Goal: Information Seeking & Learning: Learn about a topic

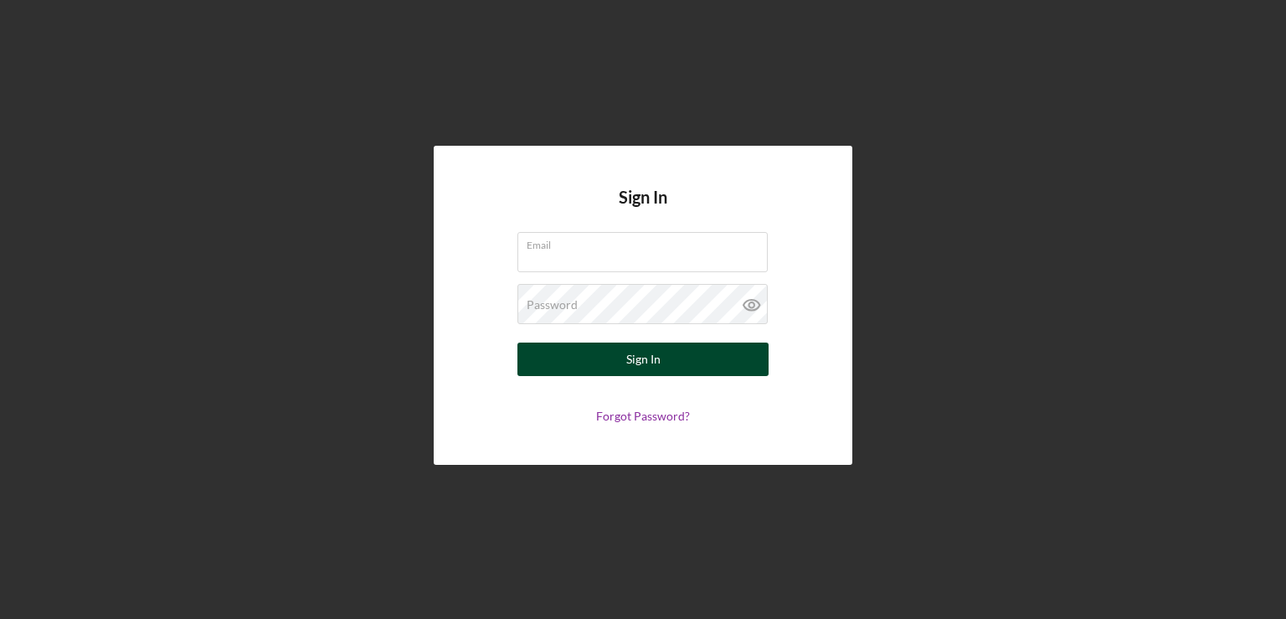
type input "[EMAIL_ADDRESS][DOMAIN_NAME]"
click at [582, 356] on button "Sign In" at bounding box center [643, 359] width 251 height 33
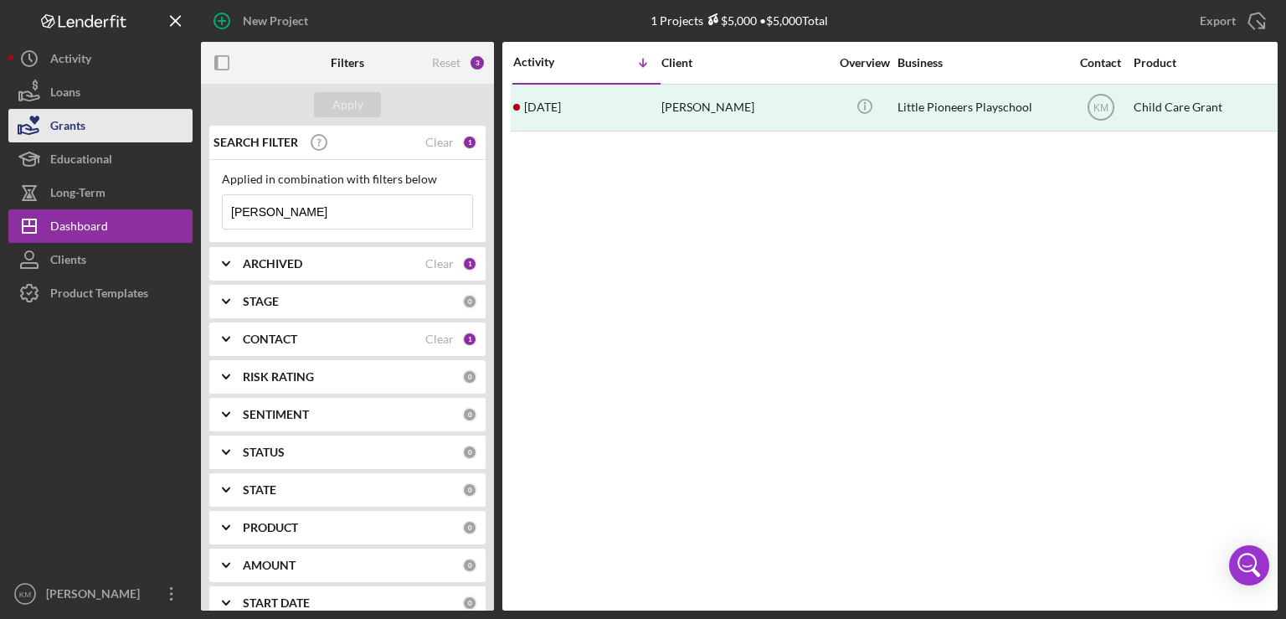
click at [117, 129] on button "Grants" at bounding box center [100, 125] width 184 height 33
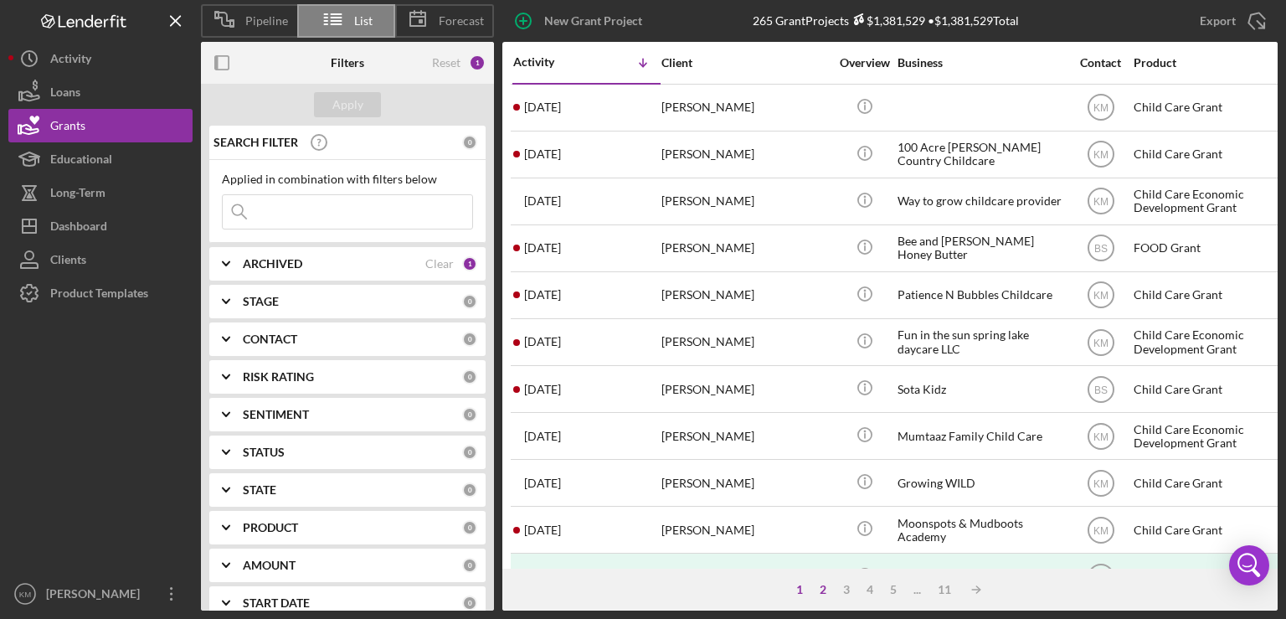
click at [820, 593] on div "2" at bounding box center [823, 589] width 23 height 13
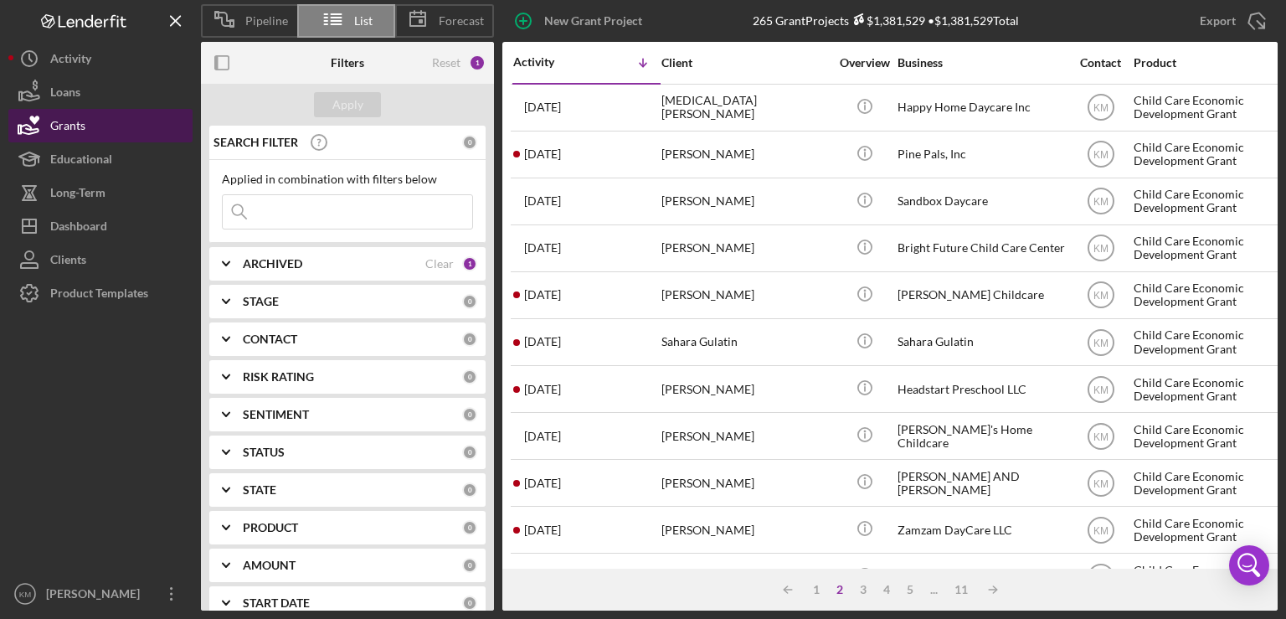
click at [93, 133] on button "Grants" at bounding box center [100, 125] width 184 height 33
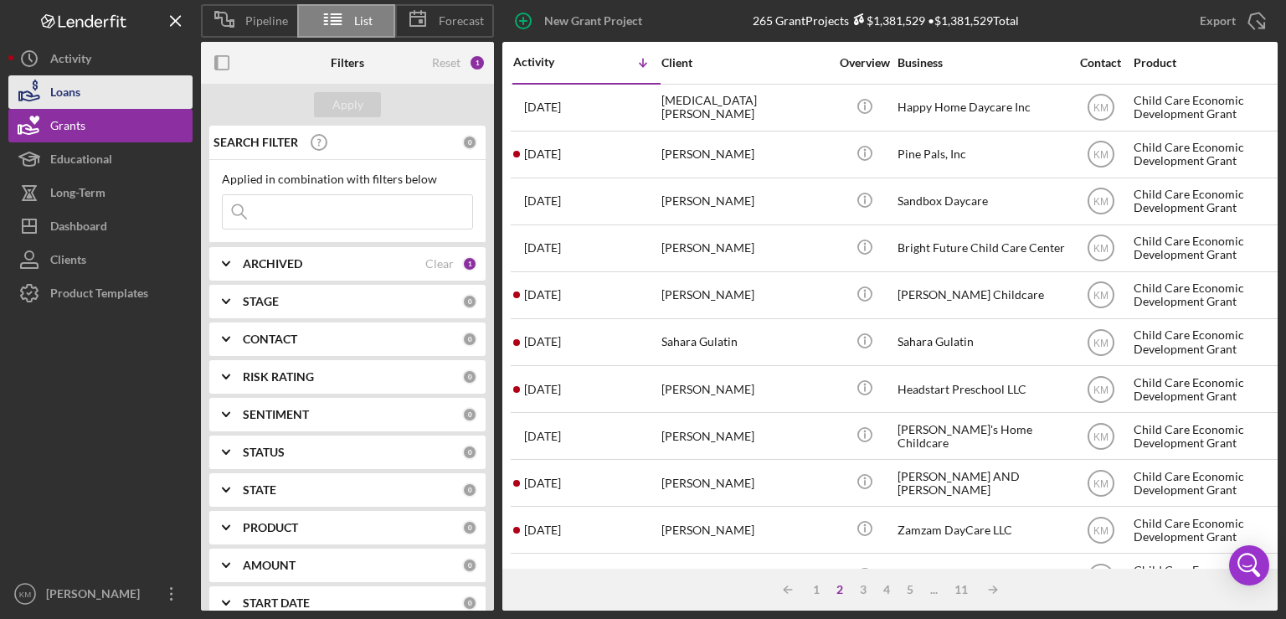
click at [70, 101] on div "Loans" at bounding box center [65, 94] width 30 height 38
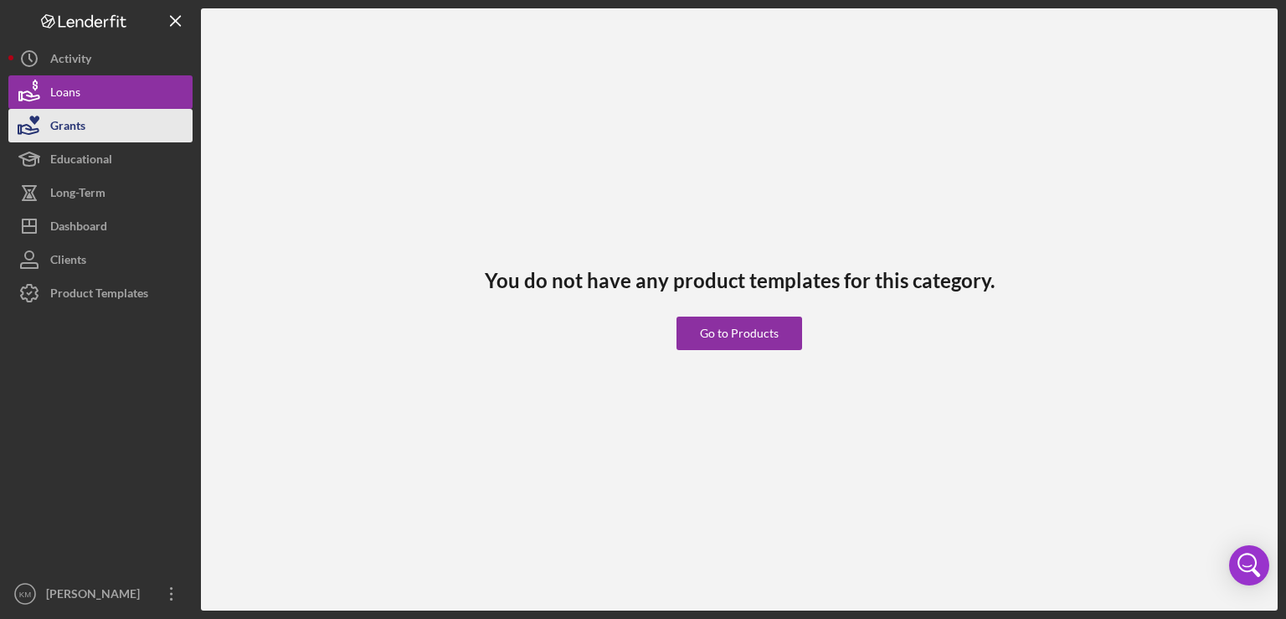
click at [75, 128] on div "Grants" at bounding box center [67, 128] width 35 height 38
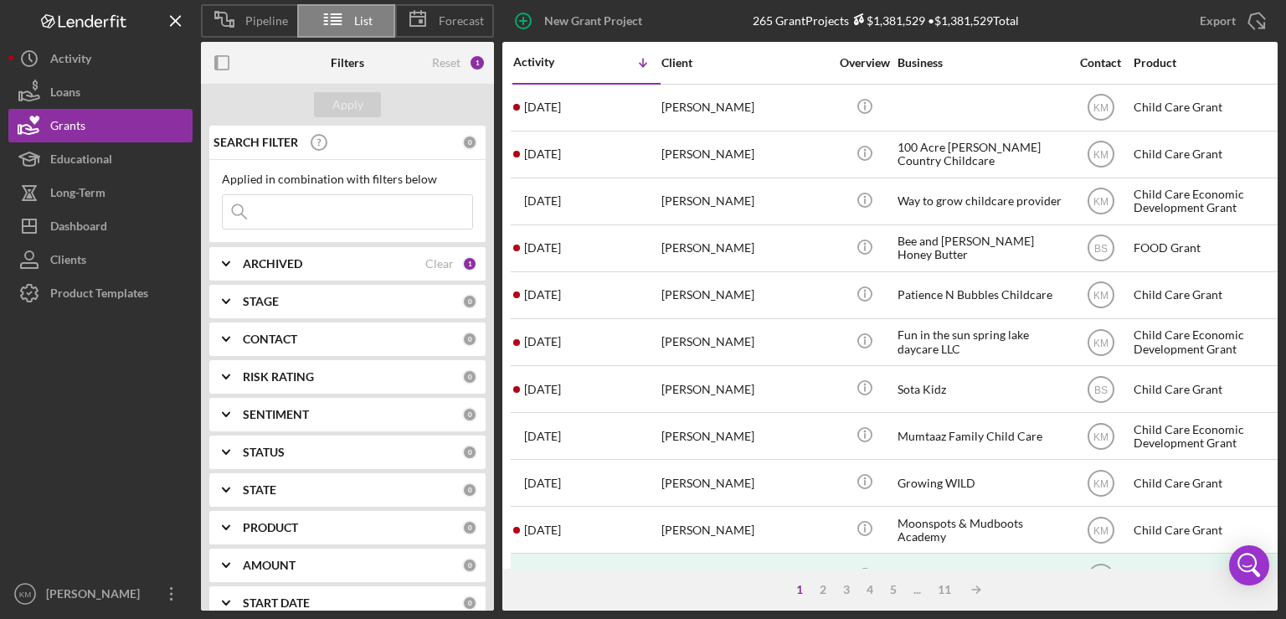
click at [358, 15] on span "List" at bounding box center [363, 20] width 18 height 13
click at [268, 16] on span "Pipeline" at bounding box center [266, 20] width 43 height 13
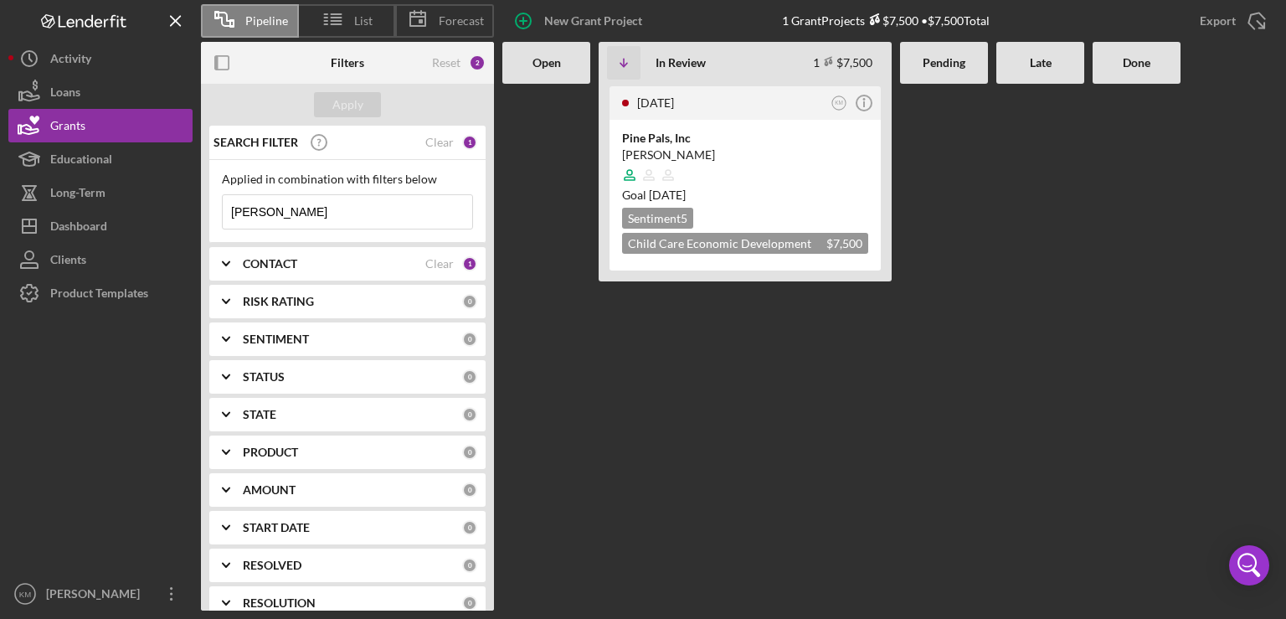
click at [1038, 70] on div "Late" at bounding box center [1041, 63] width 88 height 42
click at [69, 124] on div "Grants" at bounding box center [67, 128] width 35 height 38
click at [328, 35] on icon at bounding box center [333, 19] width 42 height 42
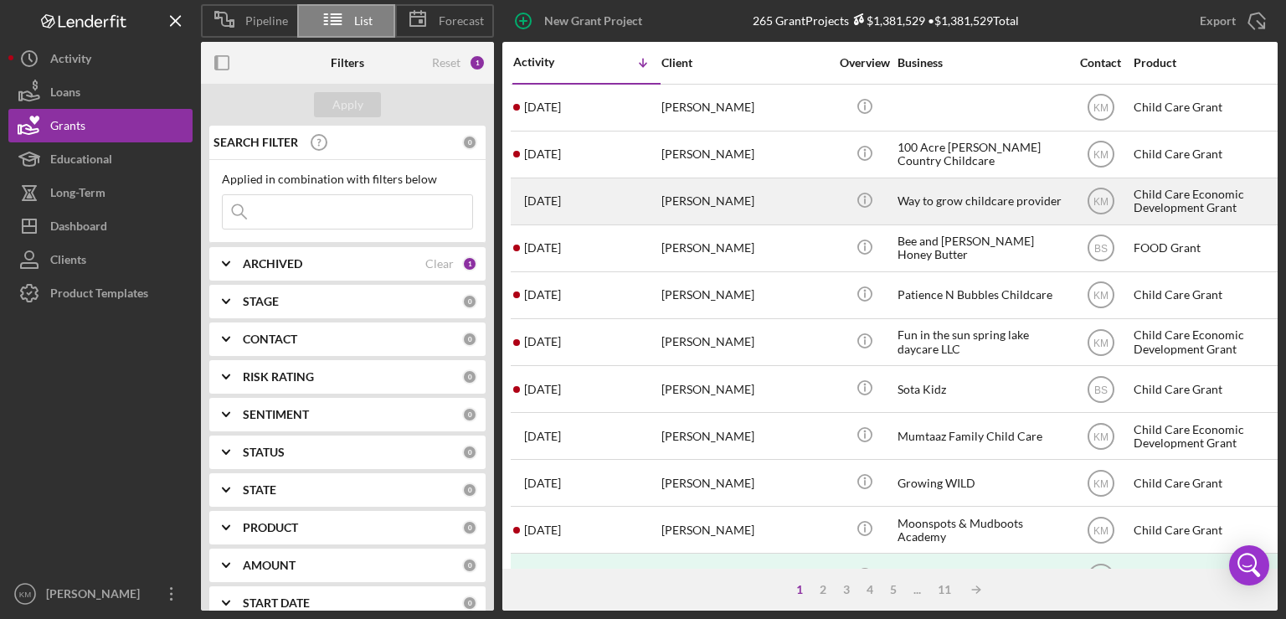
click at [533, 178] on td "[DATE] [PERSON_NAME]" at bounding box center [587, 201] width 148 height 47
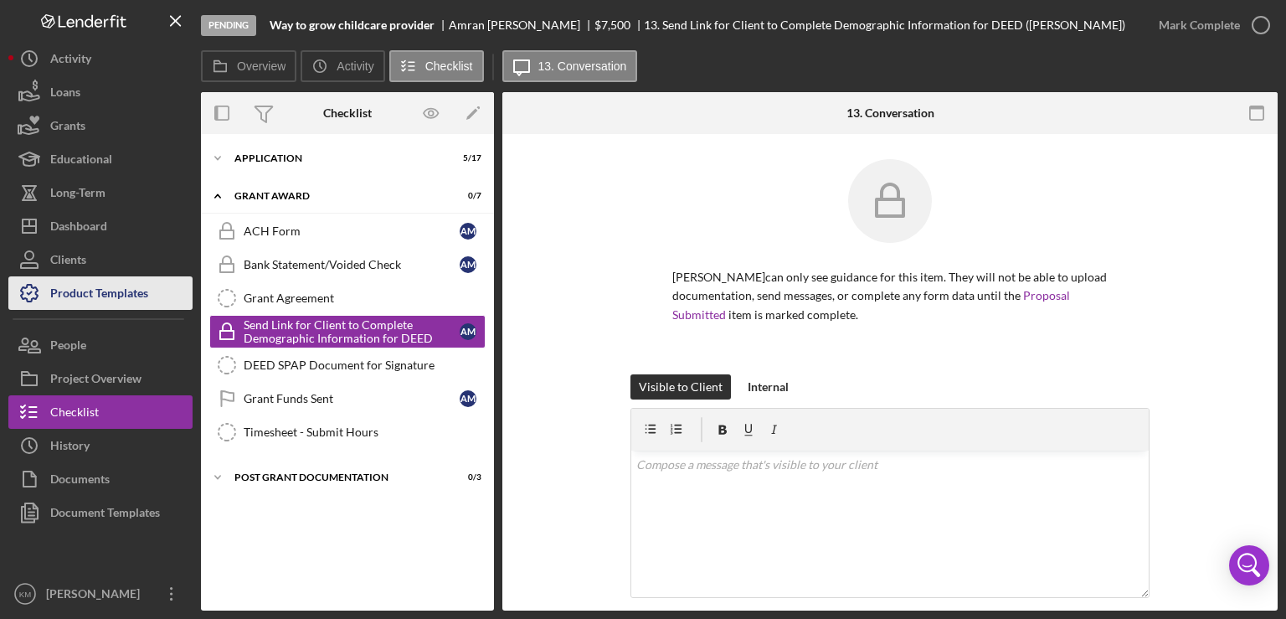
click at [142, 288] on div "Product Templates" at bounding box center [99, 295] width 98 height 38
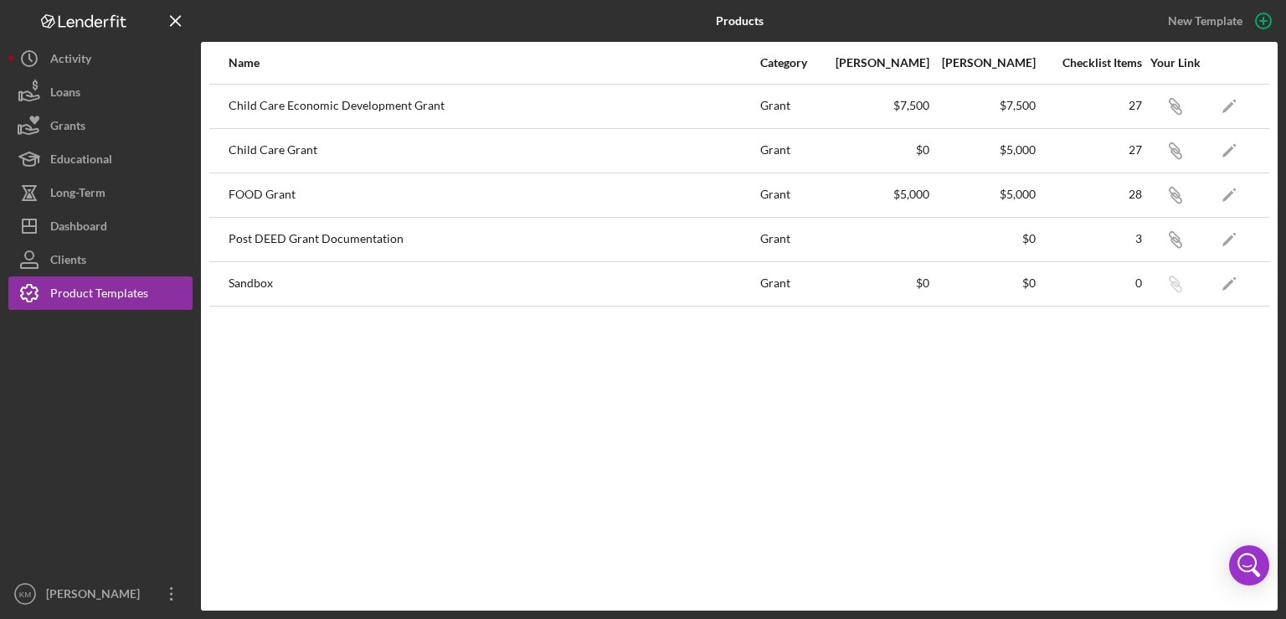
click at [315, 148] on div "Child Care Grant" at bounding box center [494, 151] width 530 height 42
click at [276, 156] on div "Child Care Grant" at bounding box center [494, 151] width 530 height 42
click at [50, 120] on div "Grants" at bounding box center [67, 128] width 35 height 38
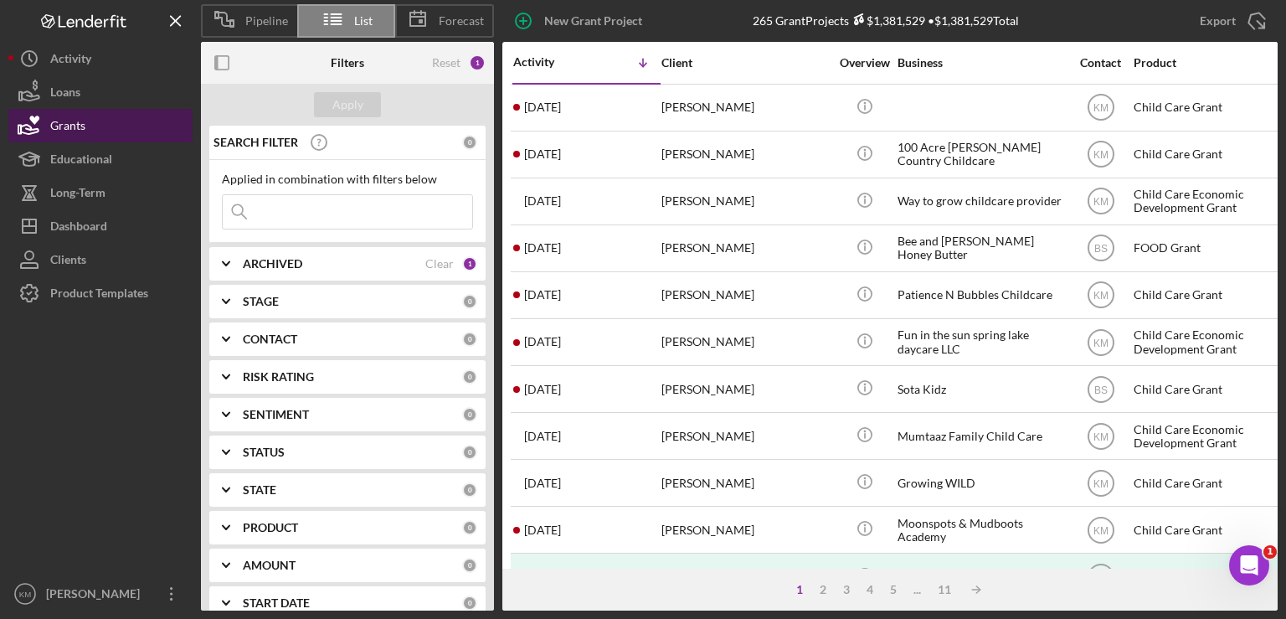
click at [123, 139] on button "Grants" at bounding box center [100, 125] width 184 height 33
click at [301, 217] on input at bounding box center [348, 211] width 250 height 33
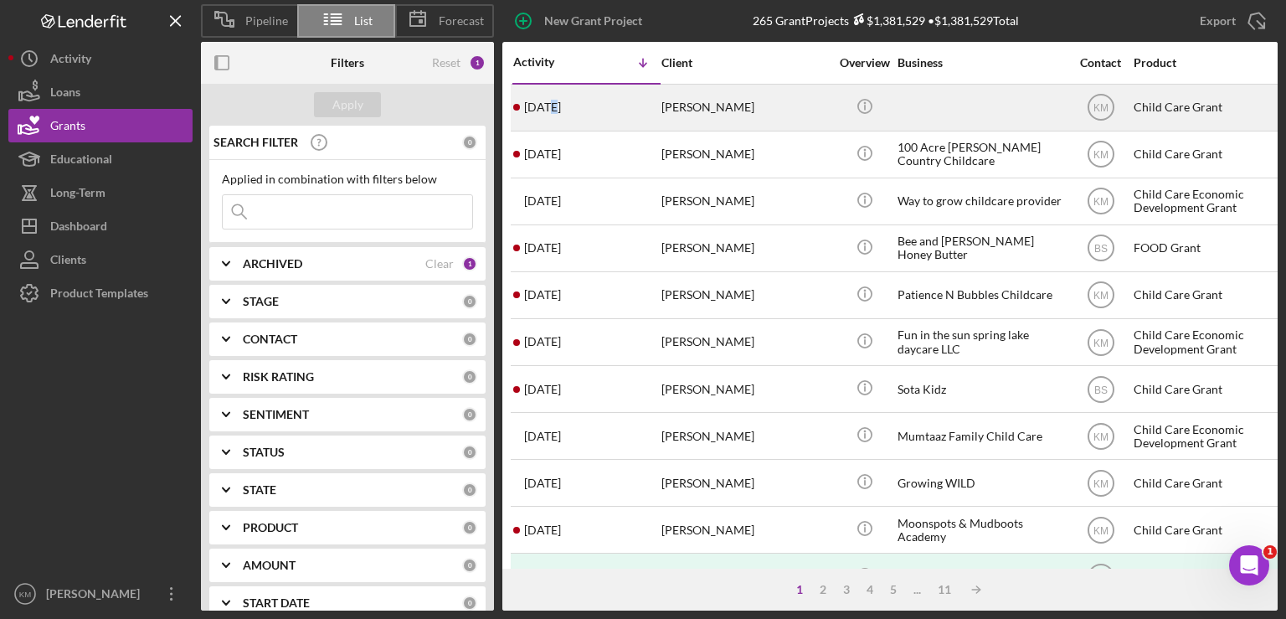
drag, startPoint x: 577, startPoint y: 158, endPoint x: 549, endPoint y: 110, distance: 55.9
click at [549, 110] on time "[DATE]" at bounding box center [542, 106] width 37 height 13
